Goal: Information Seeking & Learning: Learn about a topic

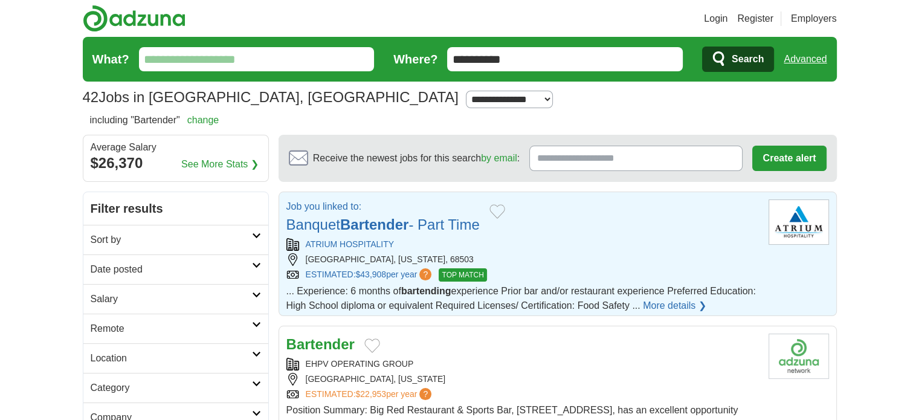
drag, startPoint x: 493, startPoint y: 57, endPoint x: 330, endPoint y: 40, distance: 163.5
click at [320, 43] on form "**********" at bounding box center [460, 59] width 754 height 45
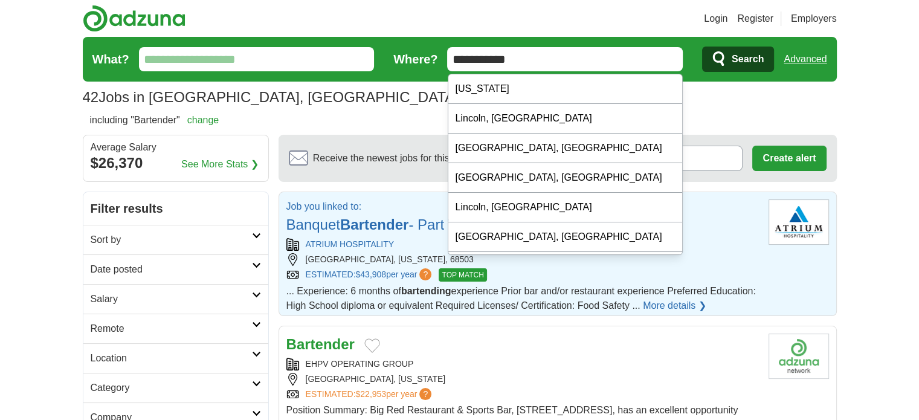
type input "**********"
click at [222, 59] on input "What?" at bounding box center [257, 59] width 236 height 24
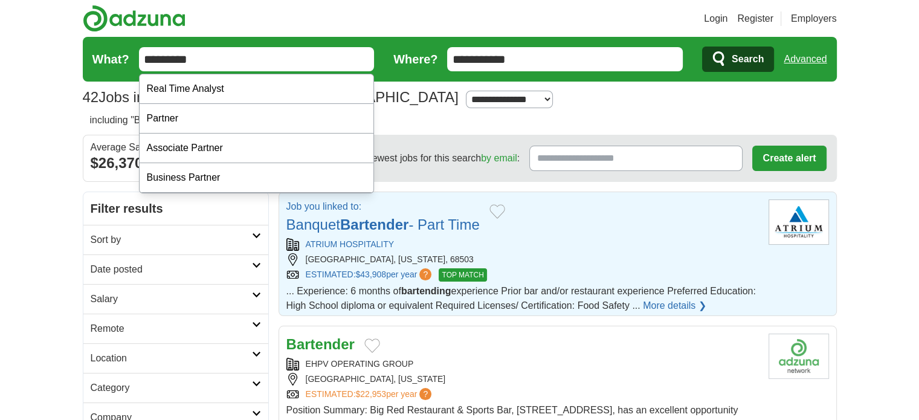
type input "*********"
click at [702, 47] on button "Search" at bounding box center [738, 59] width 72 height 25
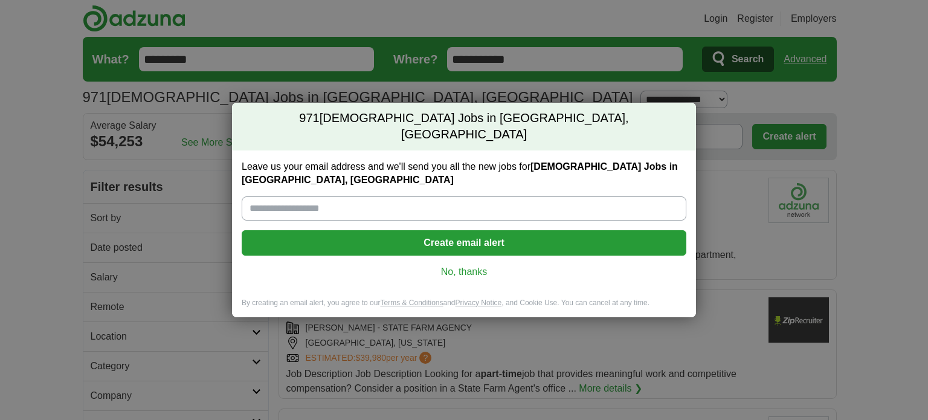
click at [462, 265] on link "No, thanks" at bounding box center [463, 271] width 425 height 13
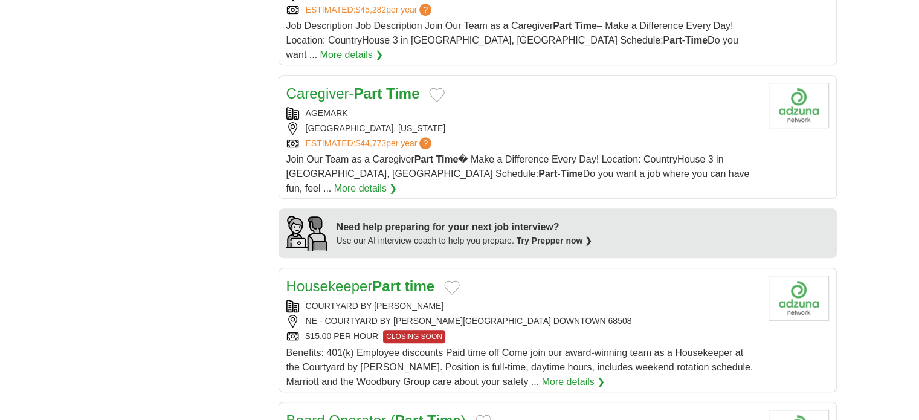
scroll to position [907, 0]
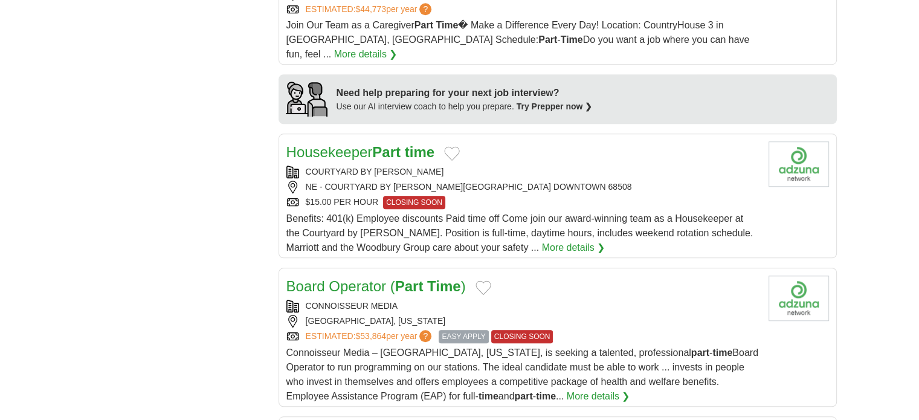
drag, startPoint x: 868, startPoint y: 134, endPoint x: 875, endPoint y: 147, distance: 14.3
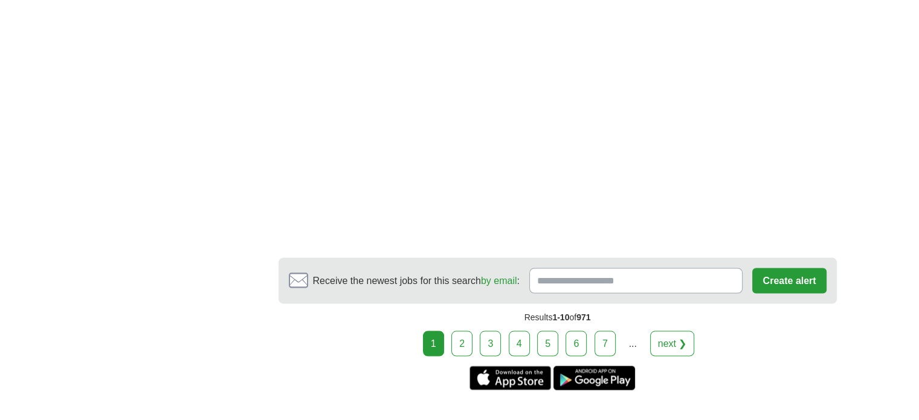
scroll to position [2176, 0]
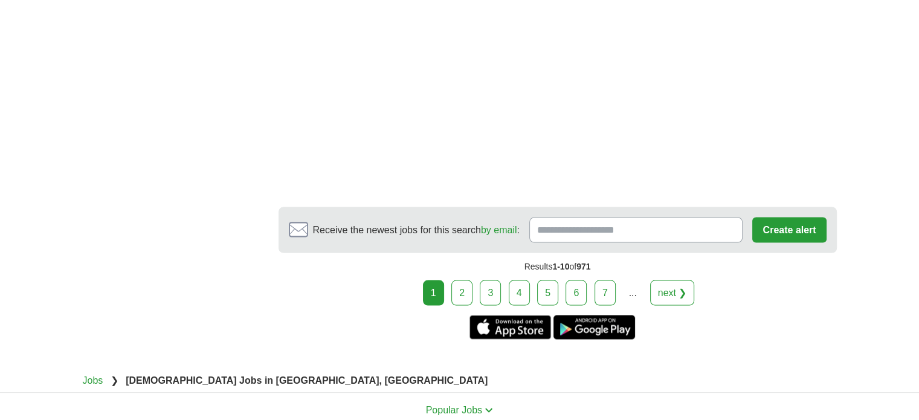
click at [461, 280] on link "2" at bounding box center [461, 292] width 21 height 25
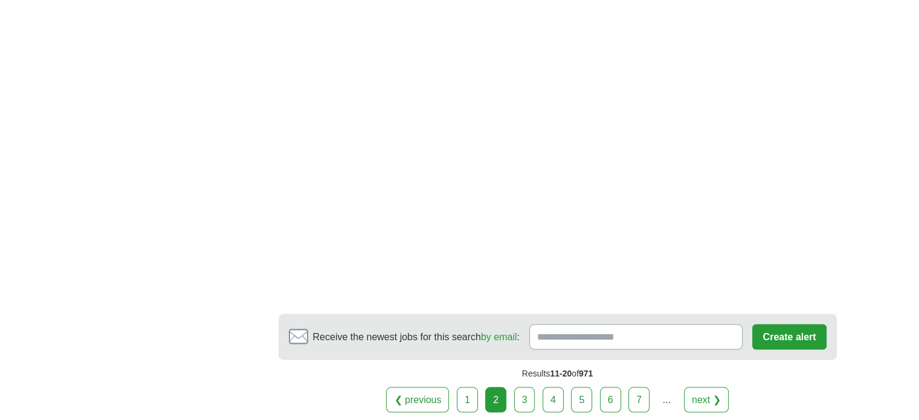
scroll to position [2055, 0]
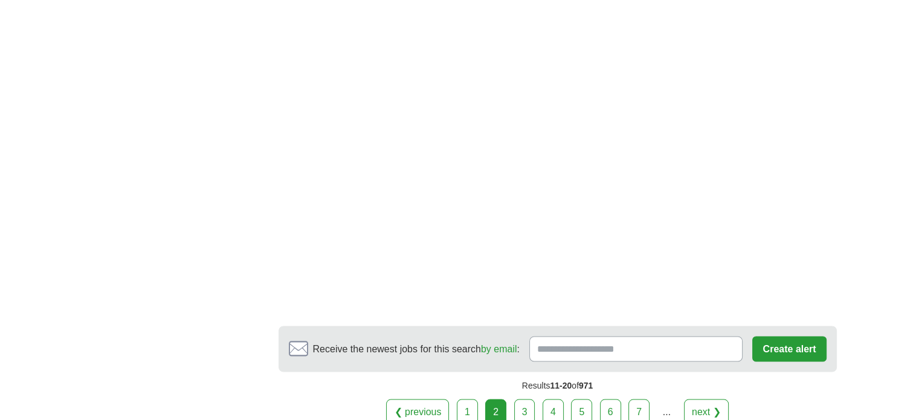
click at [527, 399] on link "3" at bounding box center [524, 411] width 21 height 25
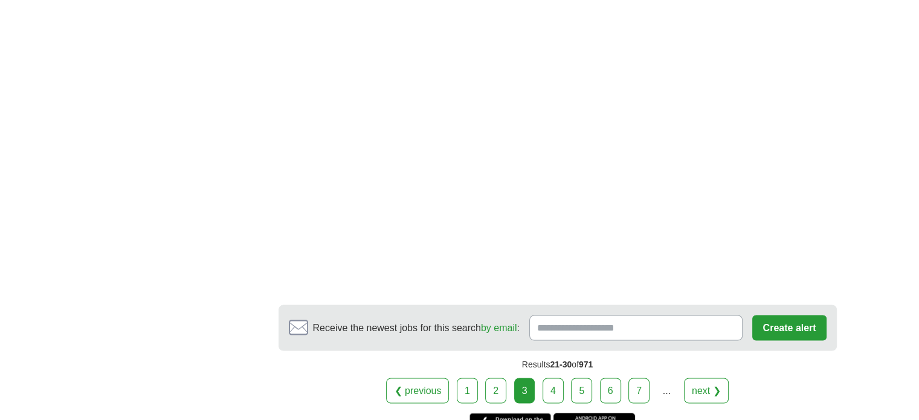
scroll to position [2115, 0]
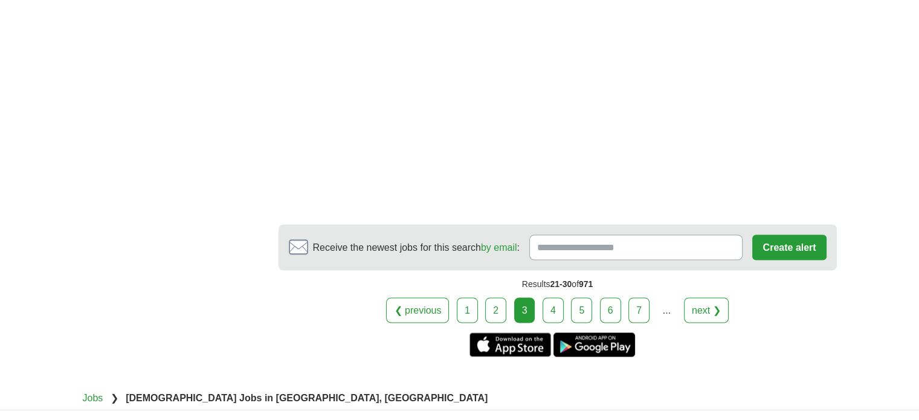
click at [556, 302] on link "4" at bounding box center [553, 309] width 21 height 25
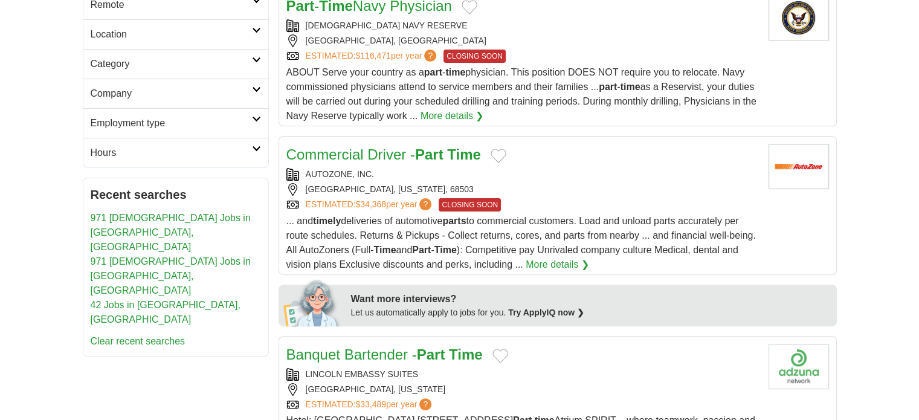
scroll to position [60, 0]
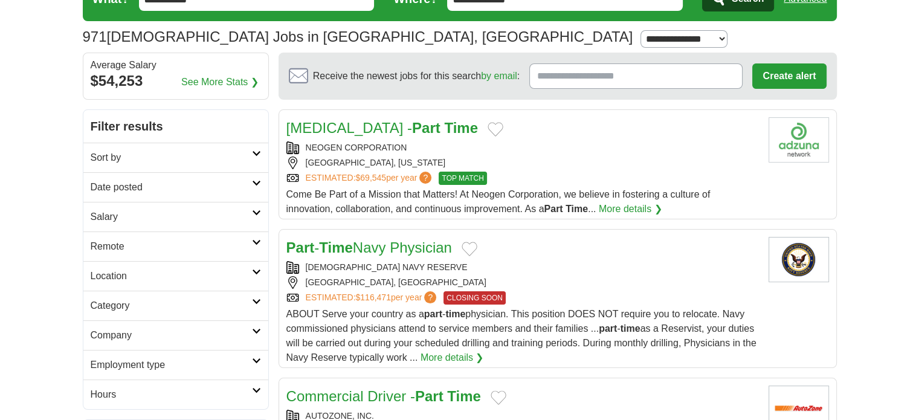
click at [201, 162] on h2 "Sort by" at bounding box center [171, 157] width 161 height 15
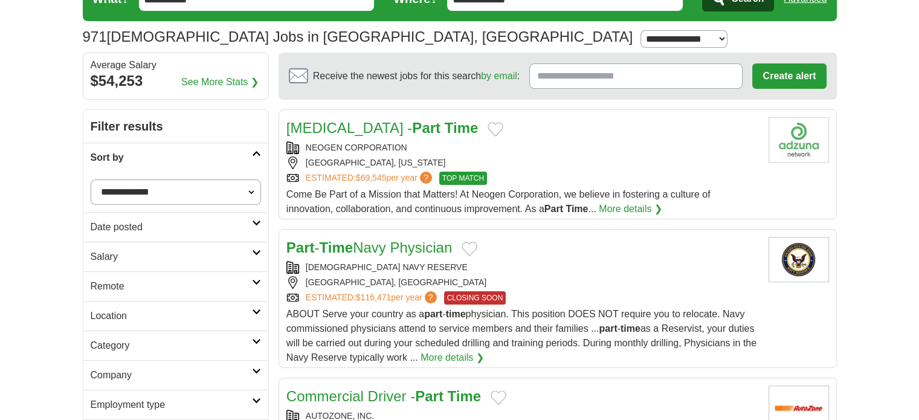
click at [239, 215] on link "Date posted" at bounding box center [175, 227] width 185 height 30
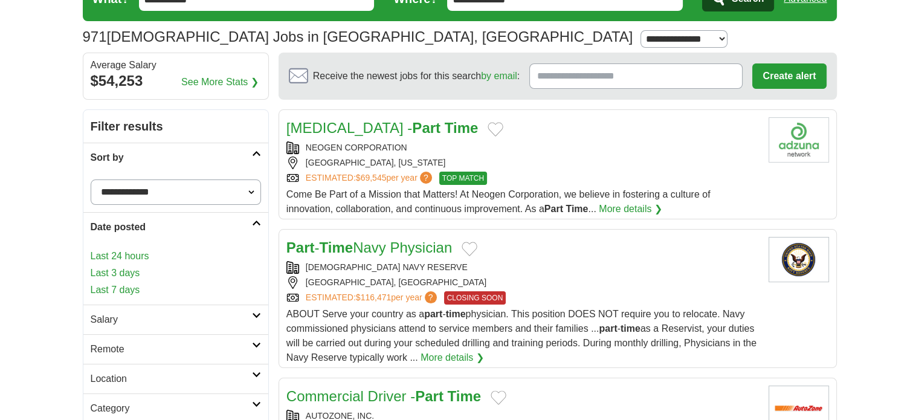
click at [121, 267] on link "Last 3 days" at bounding box center [176, 273] width 170 height 15
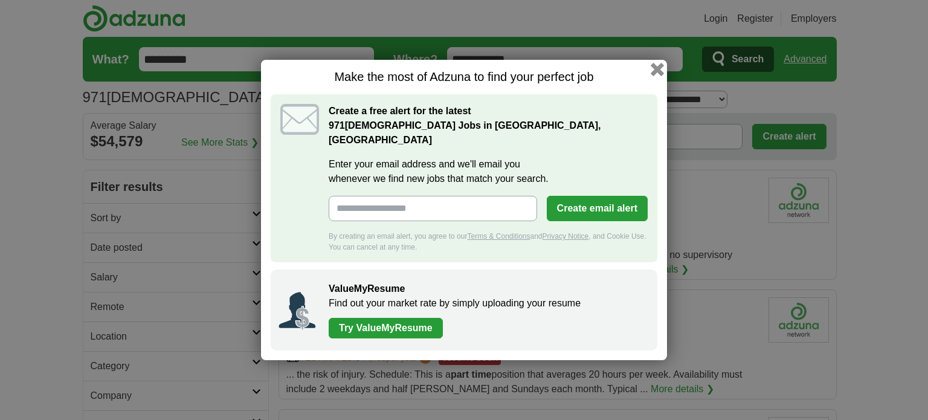
click at [661, 76] on button "button" at bounding box center [657, 69] width 13 height 13
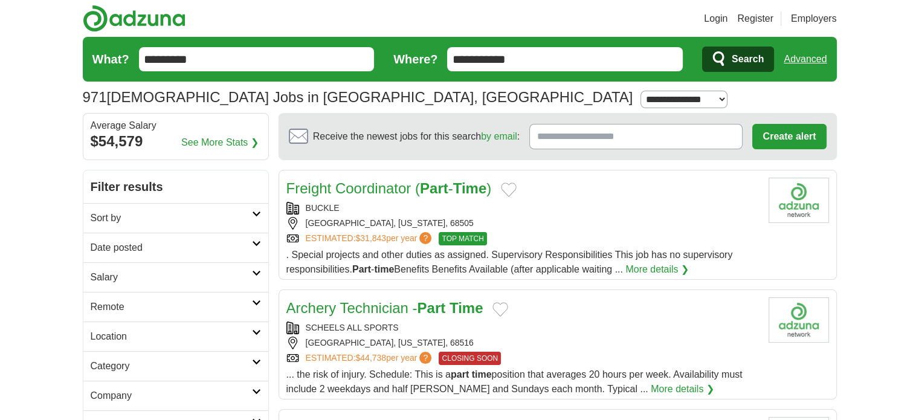
click at [641, 101] on select "**********" at bounding box center [684, 100] width 87 height 18
click at [239, 139] on link "See More Stats ❯" at bounding box center [219, 142] width 77 height 15
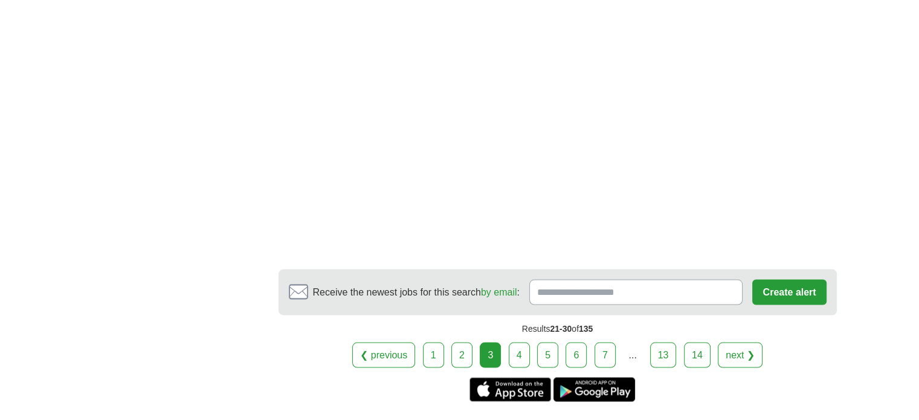
scroll to position [2236, 0]
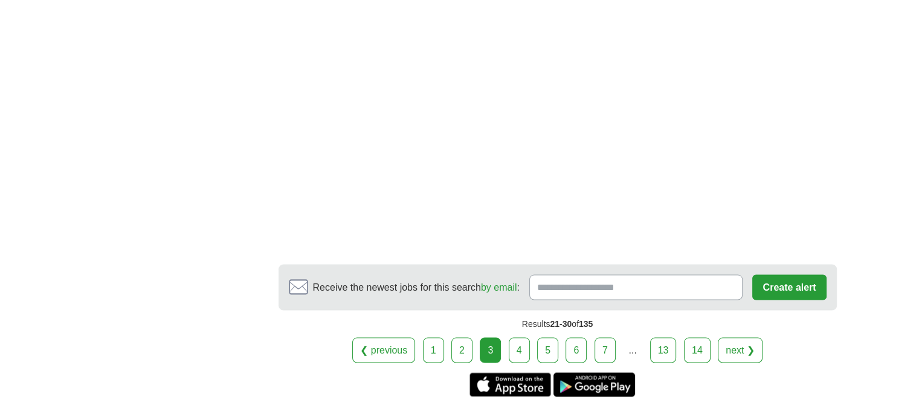
click at [519, 337] on link "4" at bounding box center [519, 349] width 21 height 25
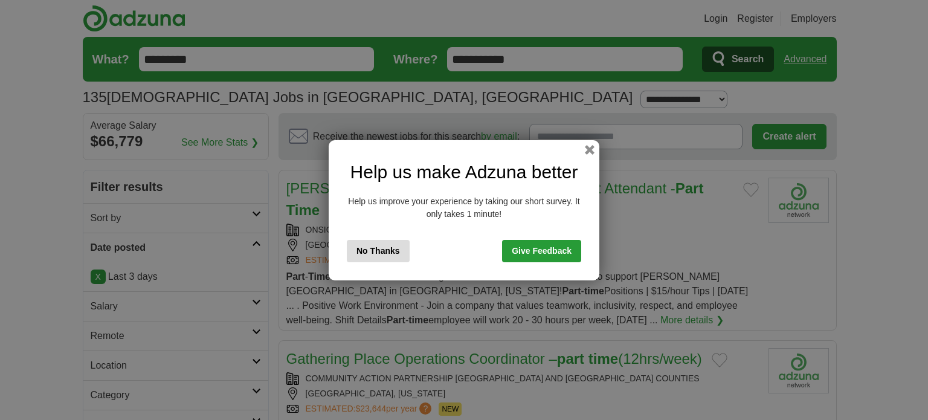
click at [384, 244] on button "No Thanks" at bounding box center [378, 251] width 63 height 22
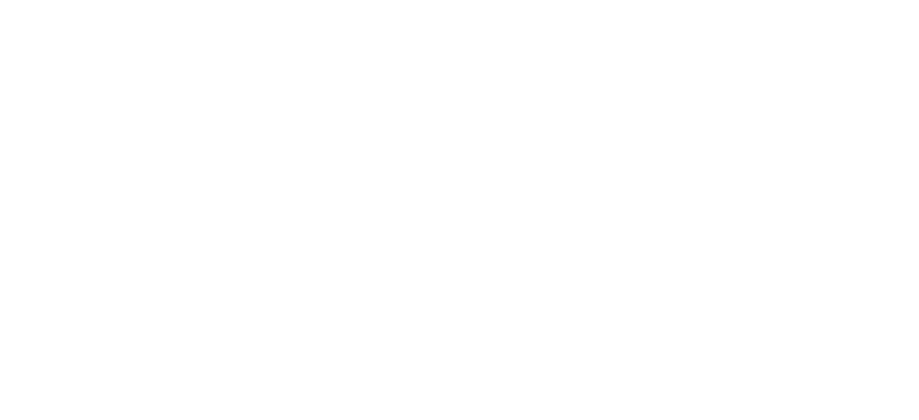
scroll to position [1874, 0]
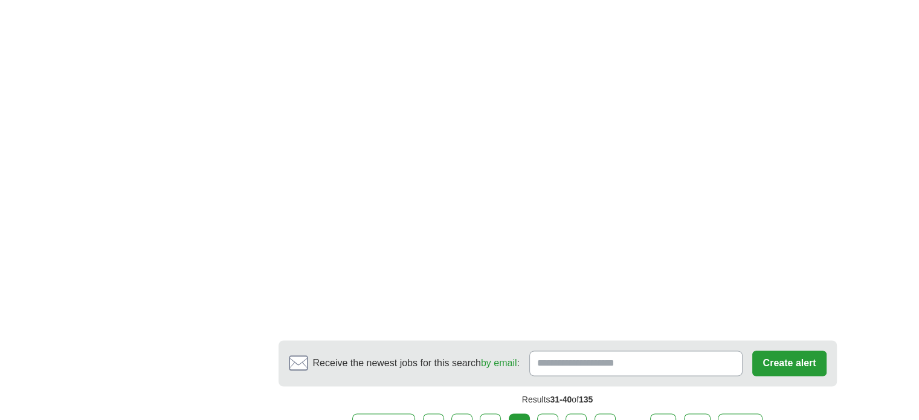
click at [550, 413] on link "5" at bounding box center [547, 425] width 21 height 25
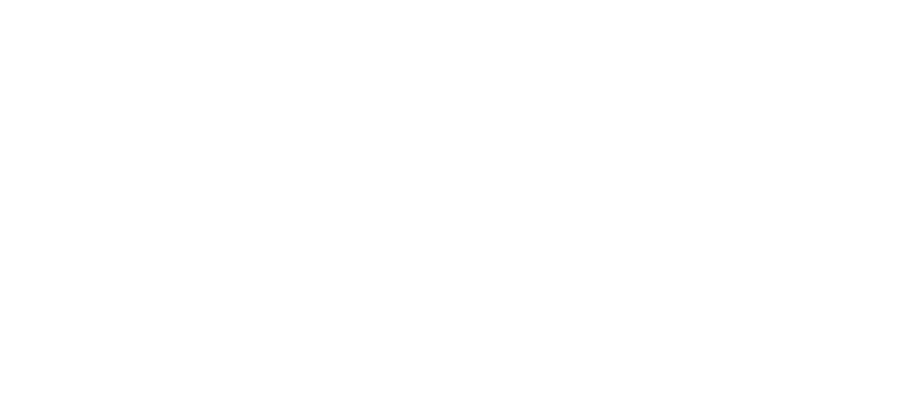
scroll to position [2176, 0]
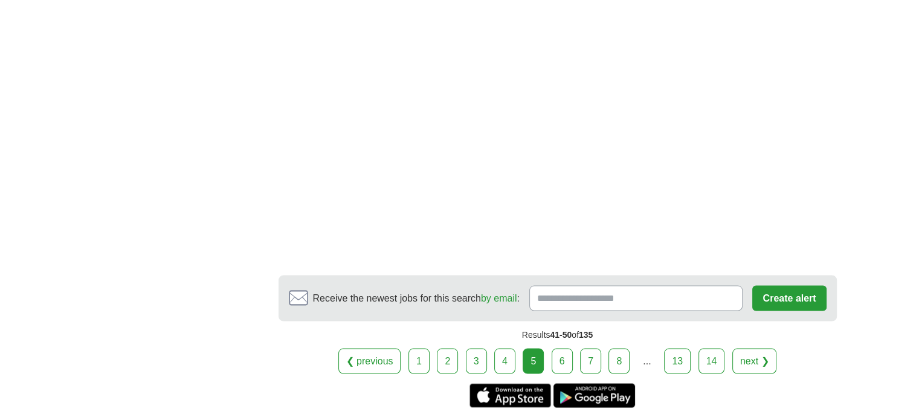
click at [557, 348] on link "6" at bounding box center [562, 360] width 21 height 25
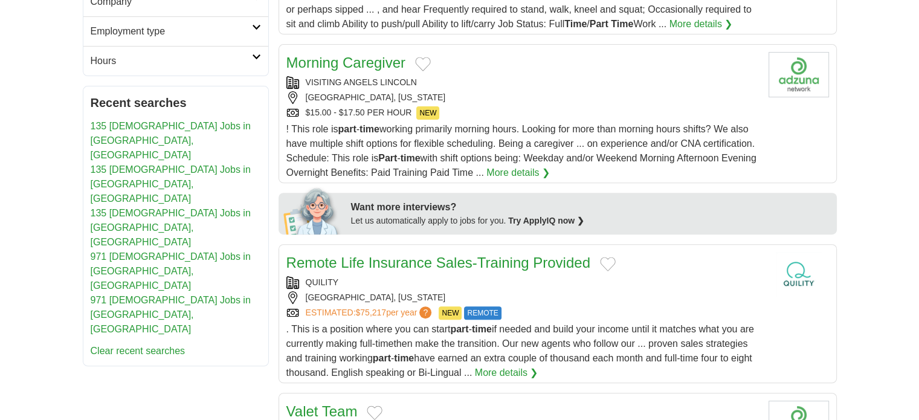
scroll to position [725, 0]
